Goal: Find specific page/section: Find specific page/section

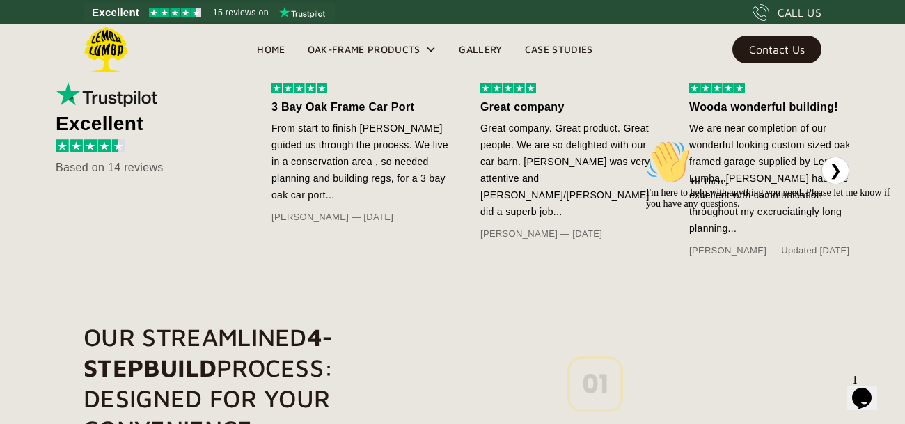
scroll to position [773, 0]
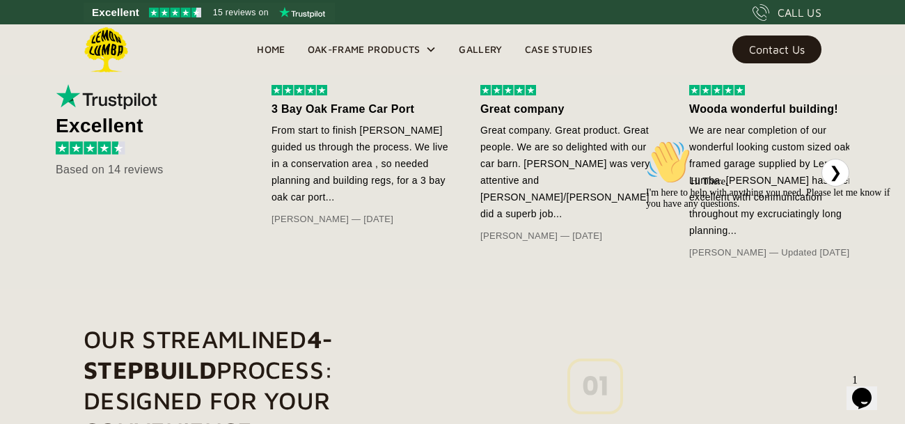
click at [788, 49] on div "Contact Us" at bounding box center [777, 50] width 56 height 10
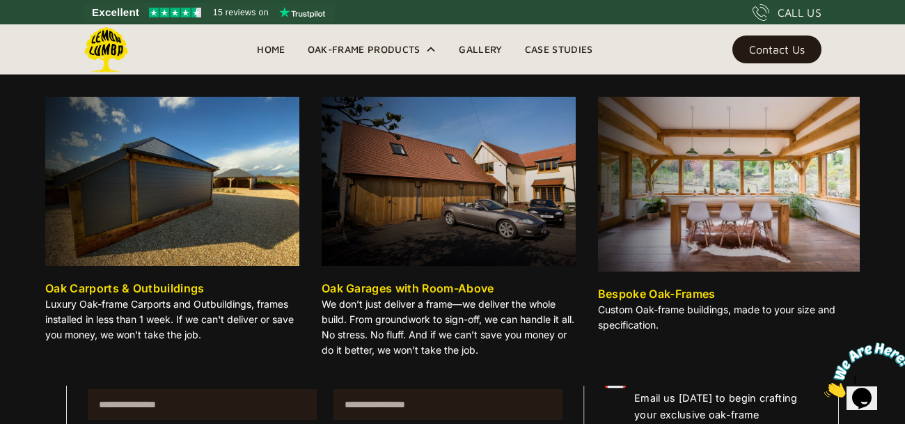
click at [404, 51] on div "Oak-Frame Products" at bounding box center [364, 49] width 113 height 17
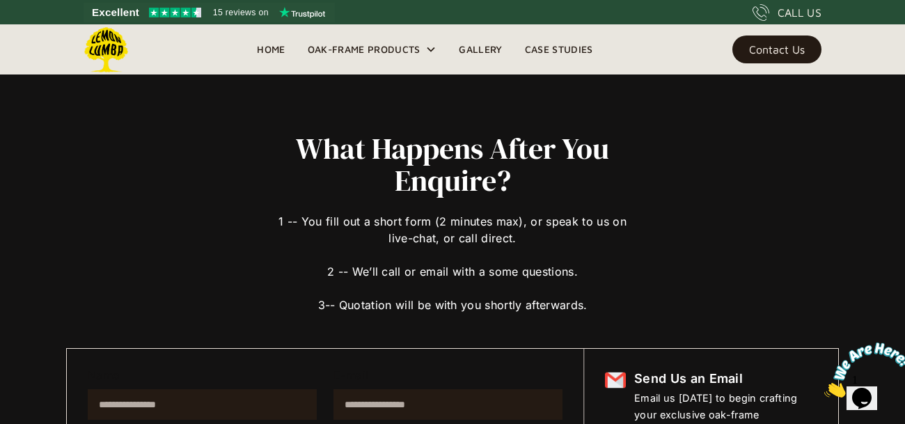
click at [432, 51] on icon at bounding box center [432, 49] width 8 height 5
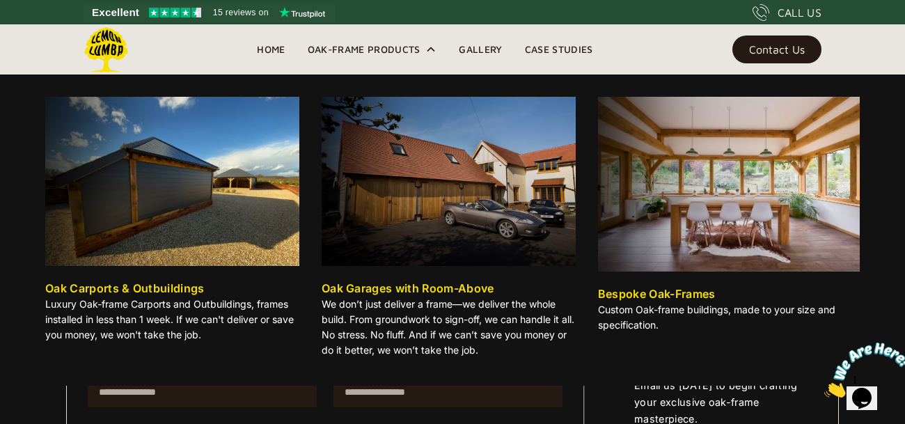
scroll to position [12, 0]
click at [243, 257] on img at bounding box center [172, 181] width 254 height 169
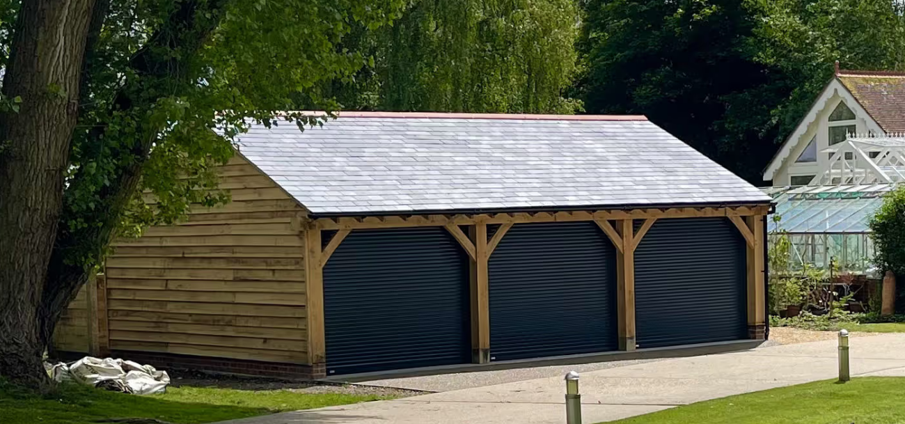
scroll to position [765, 0]
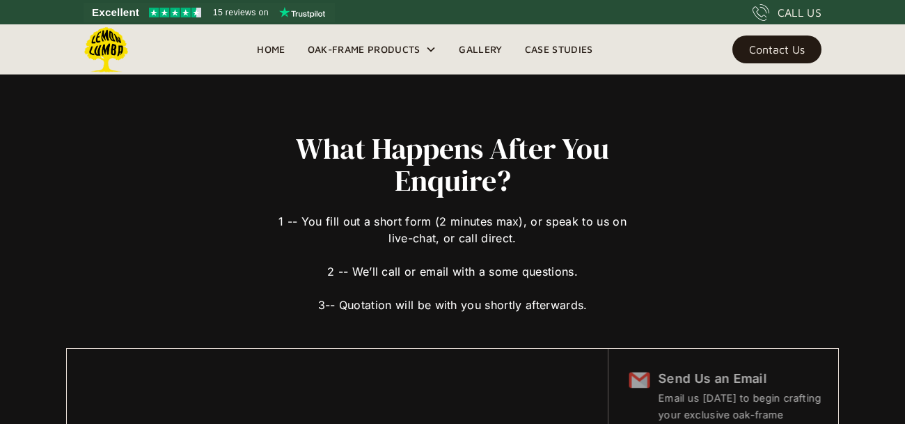
scroll to position [12, 0]
